Goal: Task Accomplishment & Management: Manage account settings

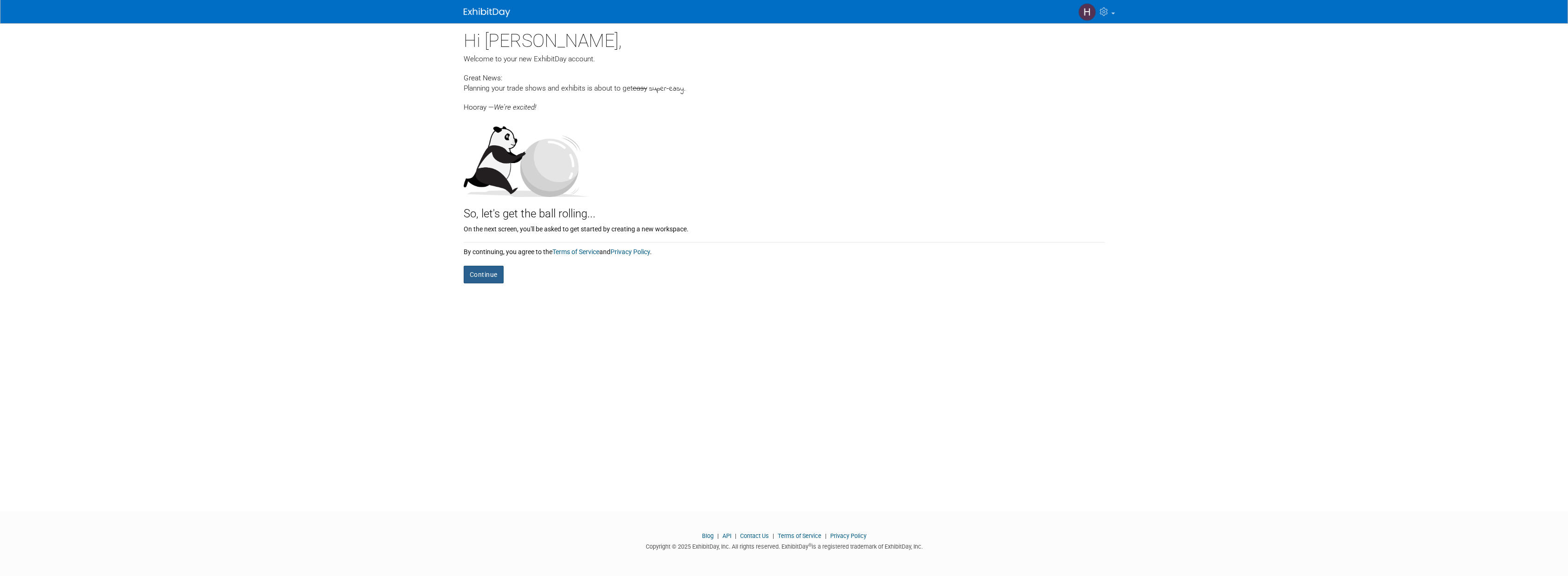
click at [489, 275] on button "Continue" at bounding box center [484, 274] width 40 height 18
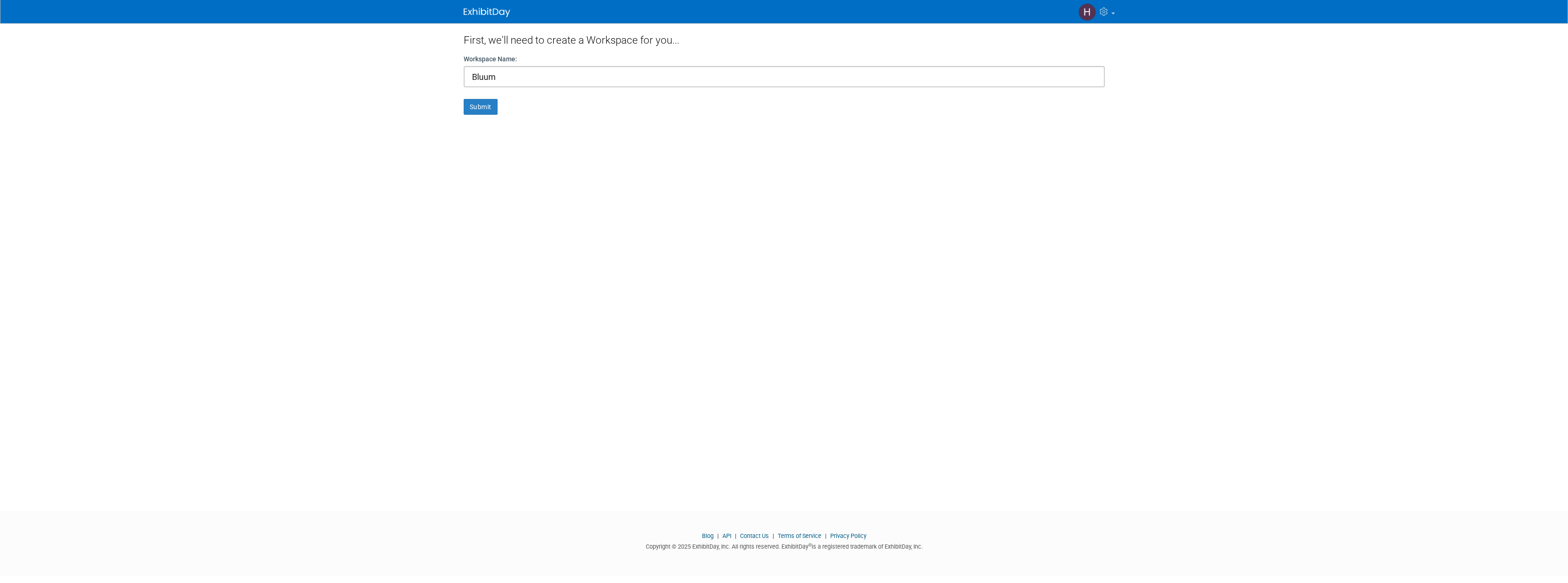
type input "Bluum"
click at [480, 106] on button "Submit" at bounding box center [481, 107] width 34 height 16
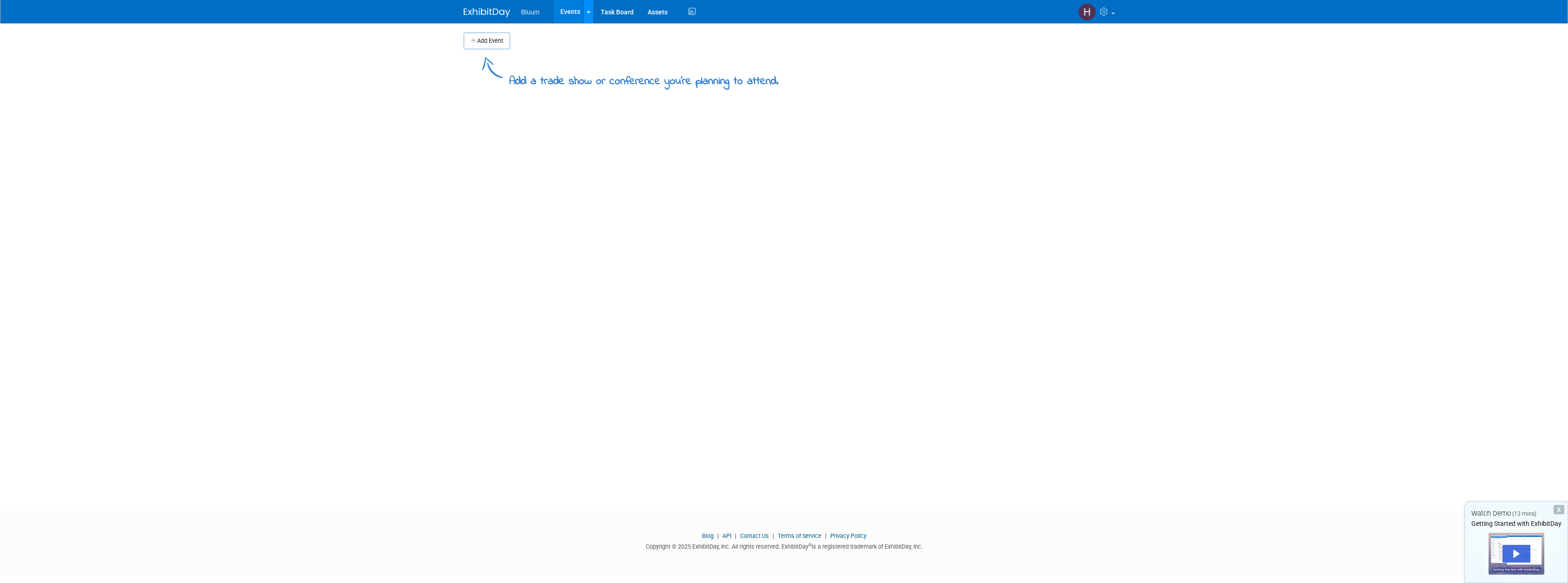
click at [591, 13] on link at bounding box center [589, 12] width 10 height 23
click at [558, 148] on div "Add Event Add a trade show or conference you're planning to attend. New Event D…" at bounding box center [784, 259] width 655 height 471
click at [704, 172] on div "Add Event Add a trade show or conference you're planning to attend. New Event D…" at bounding box center [784, 259] width 655 height 471
click at [529, 15] on span "Bluum" at bounding box center [530, 12] width 19 height 7
click at [573, 12] on link "Events" at bounding box center [570, 12] width 34 height 23
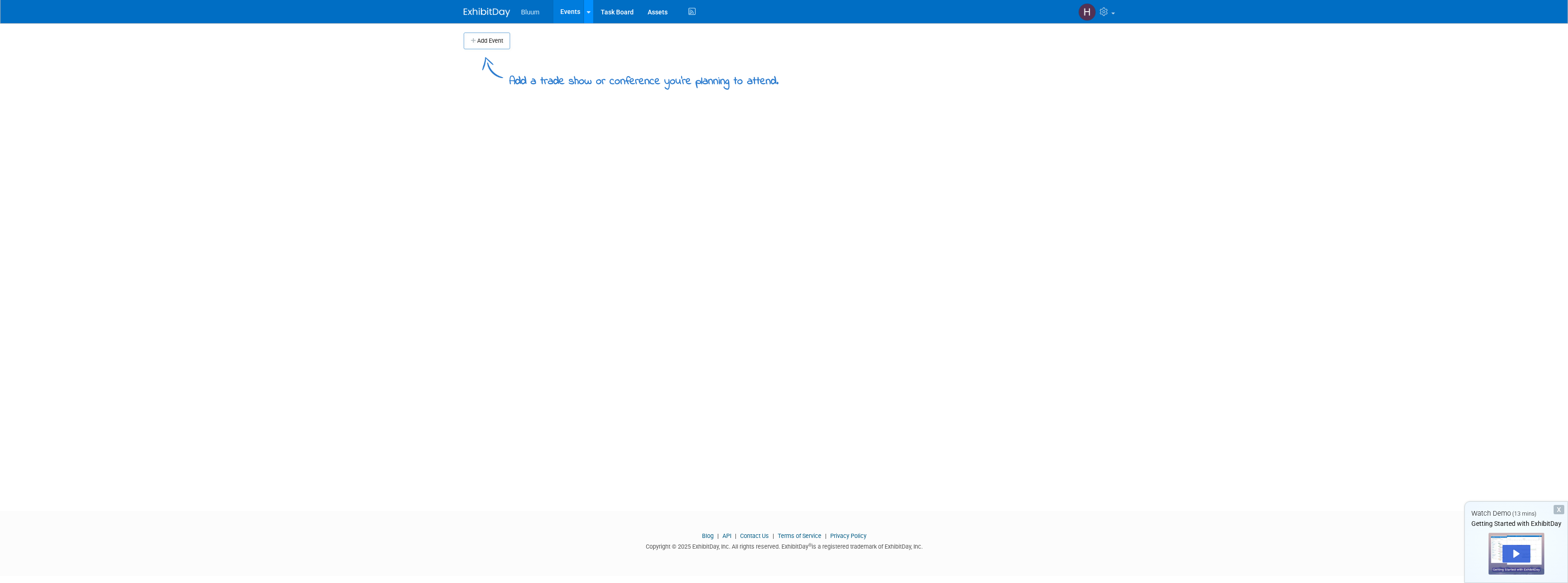
click at [592, 10] on link at bounding box center [589, 12] width 10 height 23
drag, startPoint x: 569, startPoint y: 157, endPoint x: 569, endPoint y: 150, distance: 7.0
click at [569, 156] on div "Add Event Add a trade show or conference you're planning to attend. New Event D…" at bounding box center [784, 259] width 655 height 471
click at [1115, 15] on link at bounding box center [1096, 12] width 46 height 23
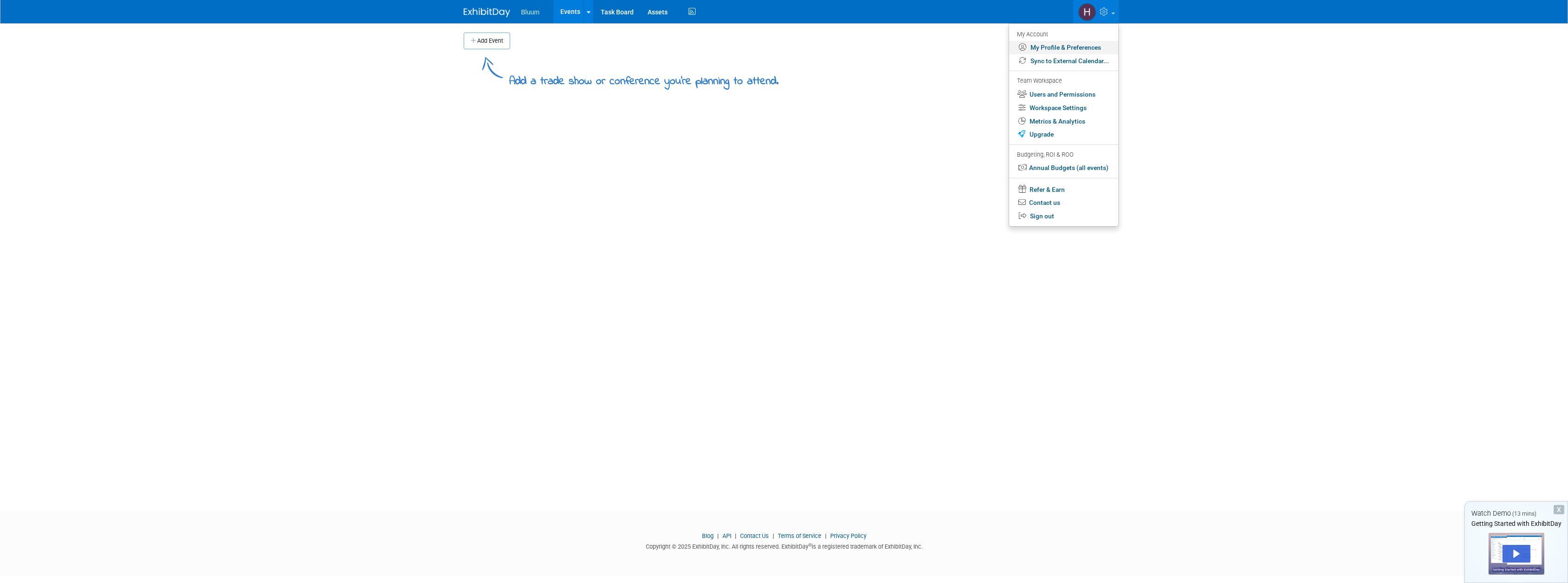
click at [1083, 48] on link "My Profile & Preferences" at bounding box center [1063, 47] width 109 height 13
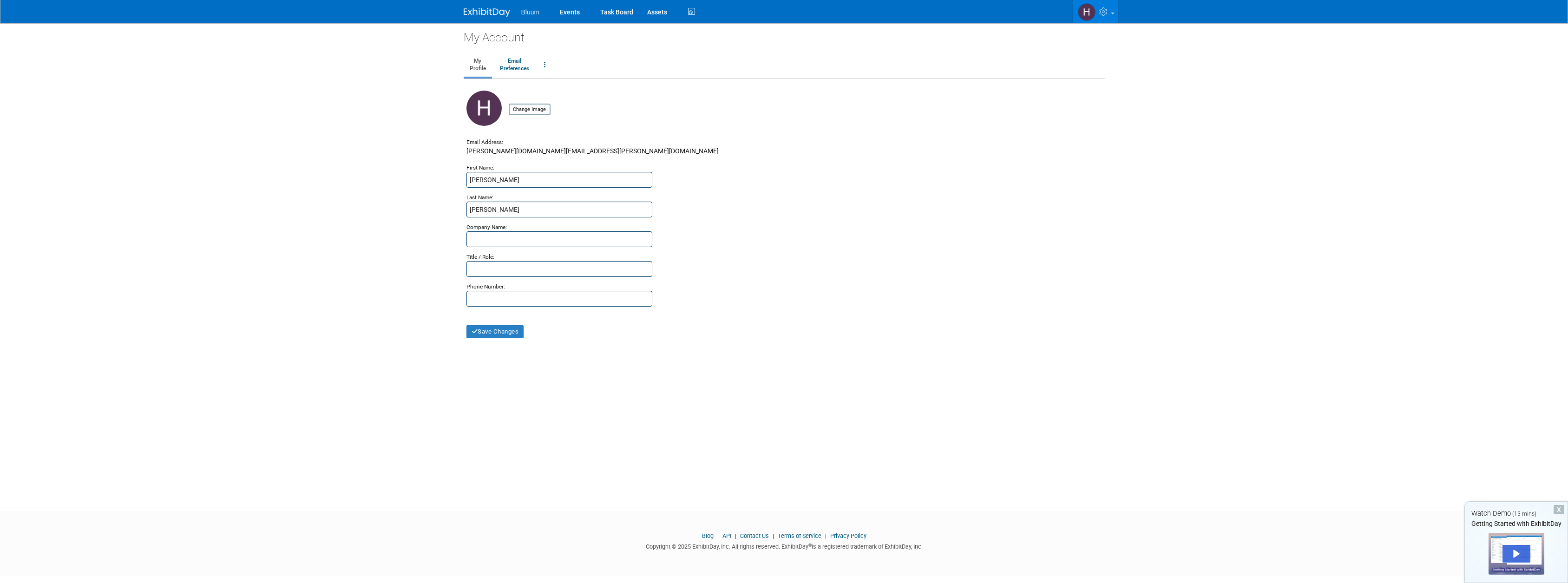
click at [1111, 12] on link at bounding box center [1095, 12] width 46 height 23
click at [1066, 107] on link "Workspace Settings" at bounding box center [1063, 108] width 109 height 13
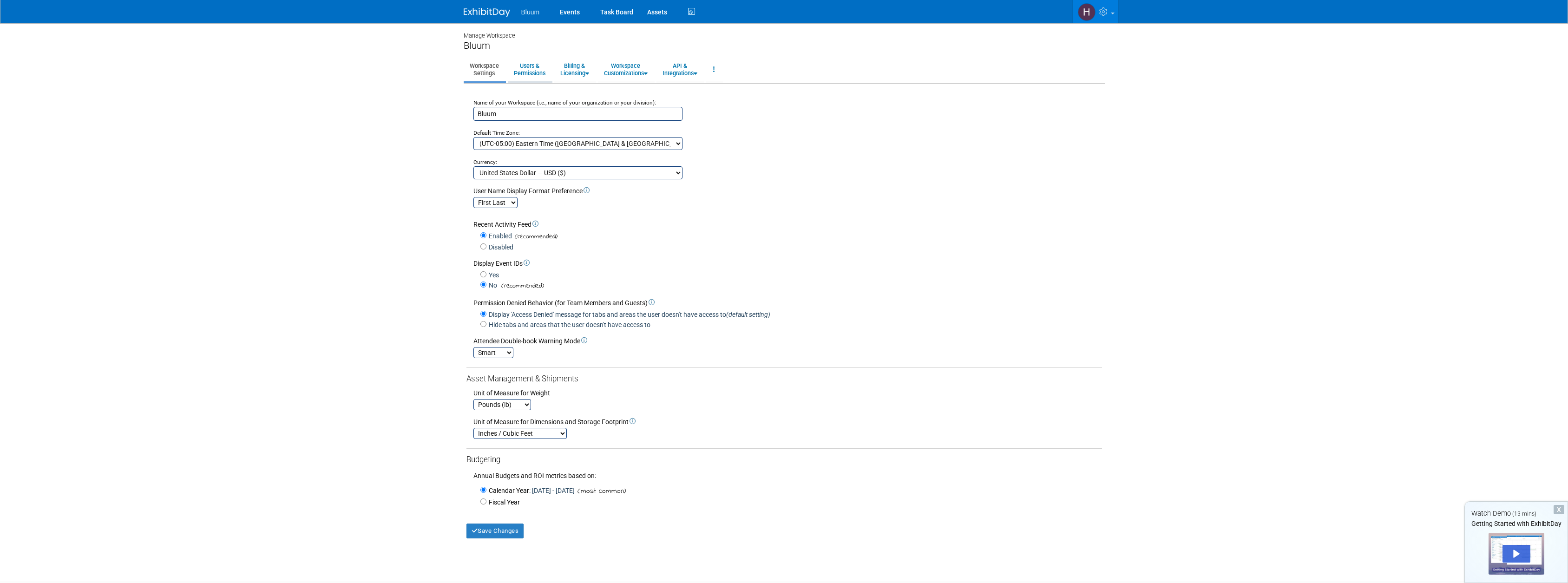
click at [527, 66] on link "Users & Permissions" at bounding box center [530, 69] width 44 height 23
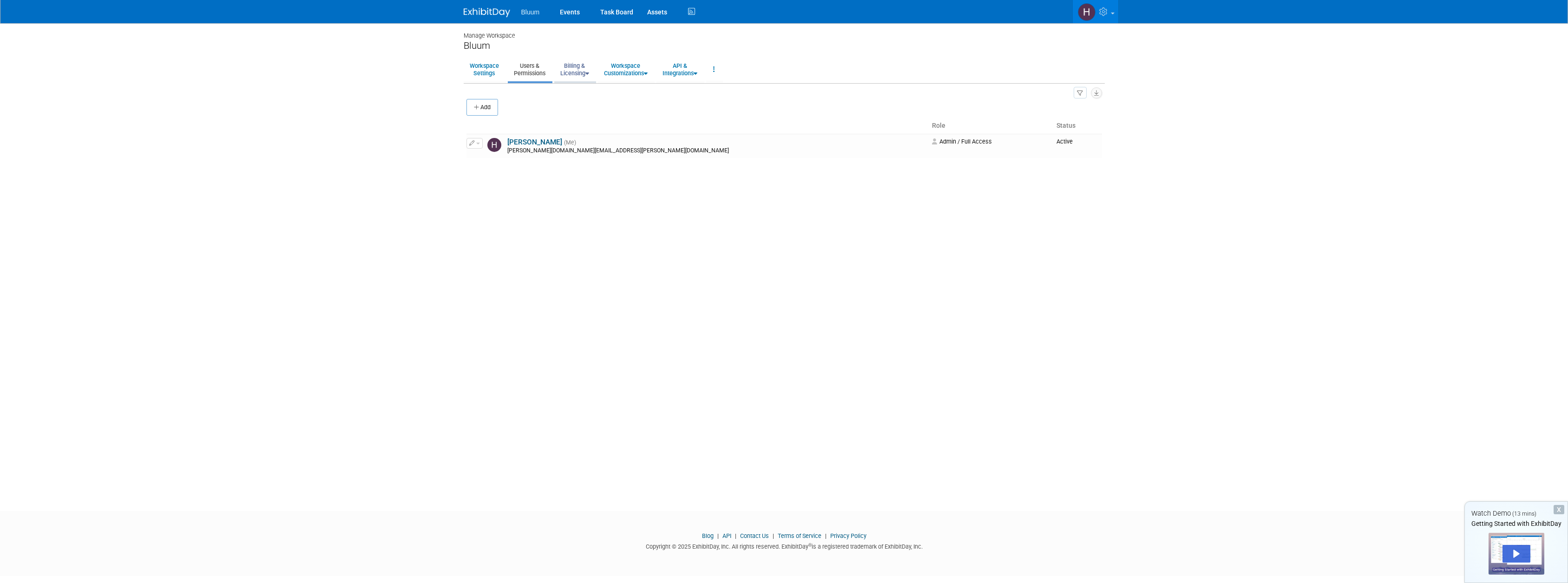
click at [588, 71] on link "Billing & Licensing" at bounding box center [575, 69] width 41 height 23
click at [654, 78] on link "Workspace Customizations" at bounding box center [626, 69] width 56 height 23
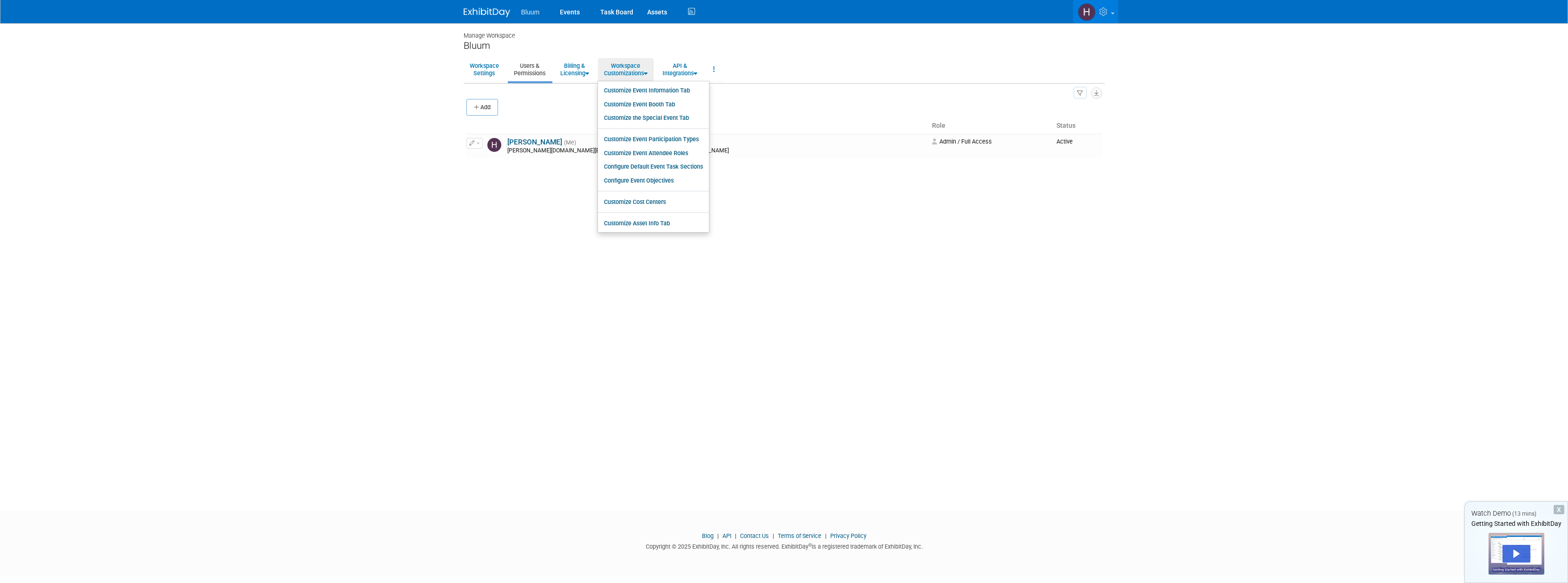
click at [1114, 17] on link at bounding box center [1095, 12] width 46 height 23
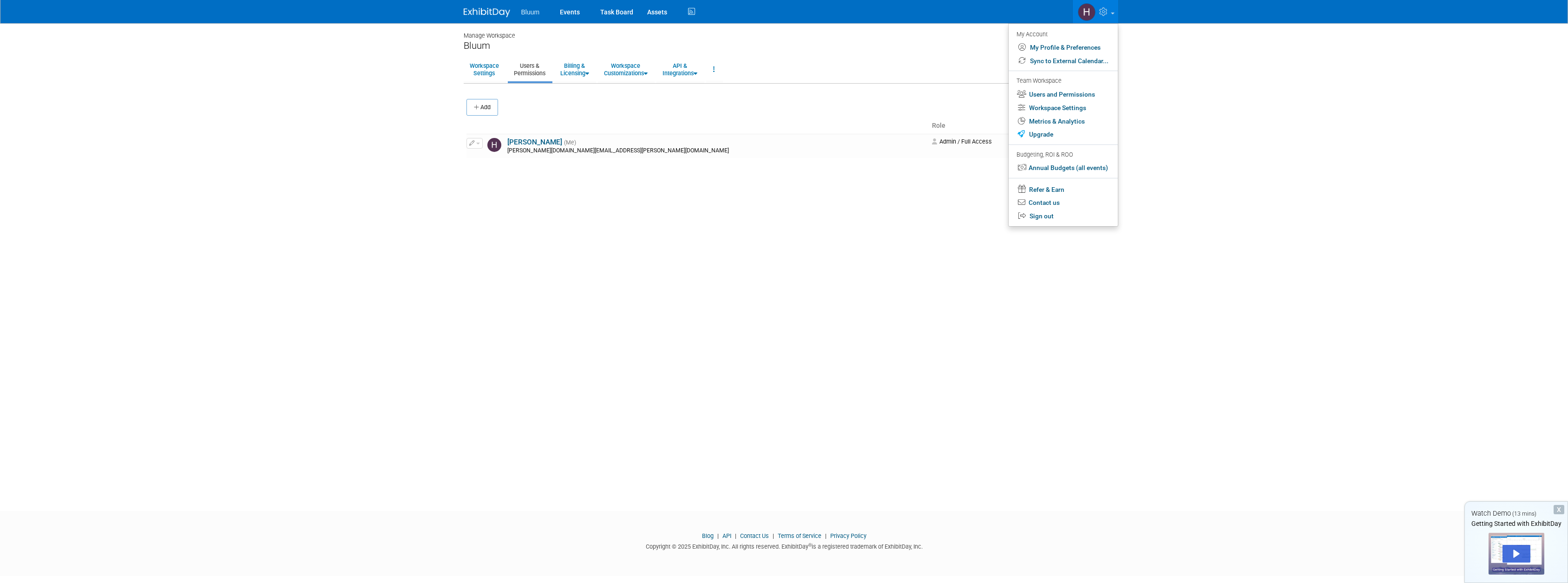
click at [776, 305] on div "Manage Workspace Bluum Workspace Settings Users & Permissions Billing & Licensi…" at bounding box center [784, 259] width 655 height 471
click at [571, 13] on link "Events" at bounding box center [570, 12] width 34 height 23
